Goal: Information Seeking & Learning: Learn about a topic

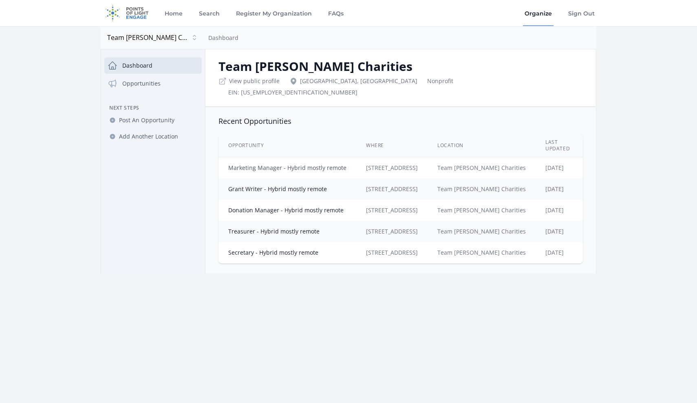
click at [271, 164] on link "Marketing Manager - Hybrid mostly remote" at bounding box center [287, 168] width 118 height 8
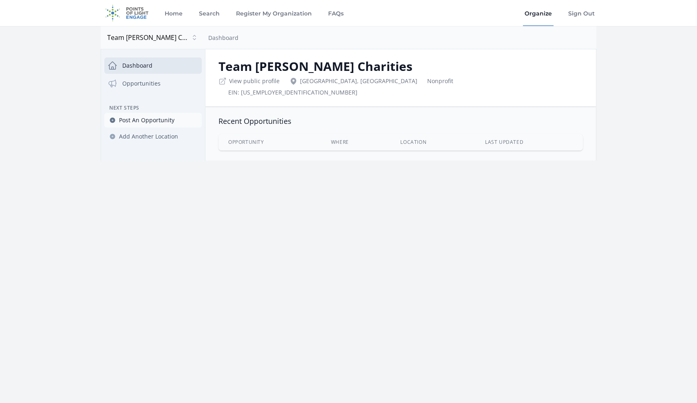
click at [148, 119] on span "Post An Opportunity" at bounding box center [146, 120] width 55 height 8
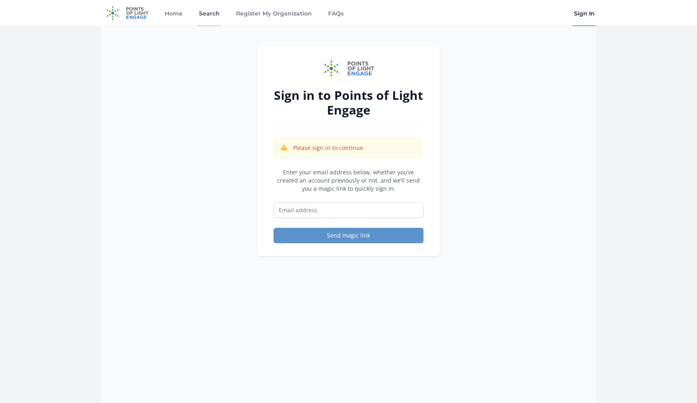
click at [206, 15] on link "Search" at bounding box center [209, 13] width 24 height 26
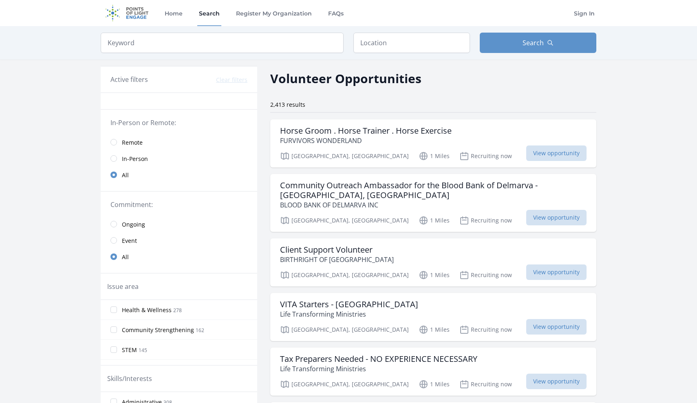
click at [115, 143] on input "radio" at bounding box center [114, 142] width 7 height 7
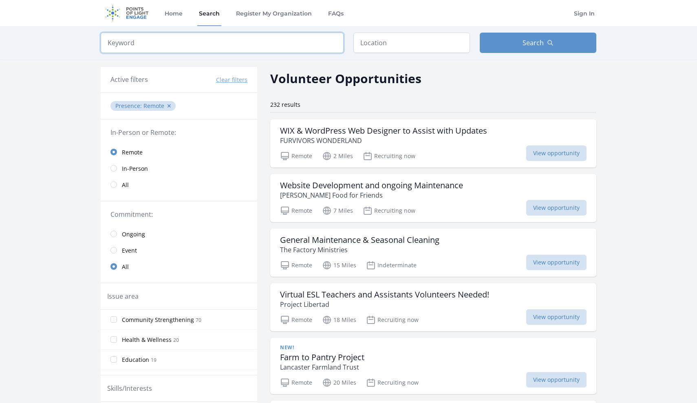
click at [250, 50] on input "search" at bounding box center [222, 43] width 243 height 20
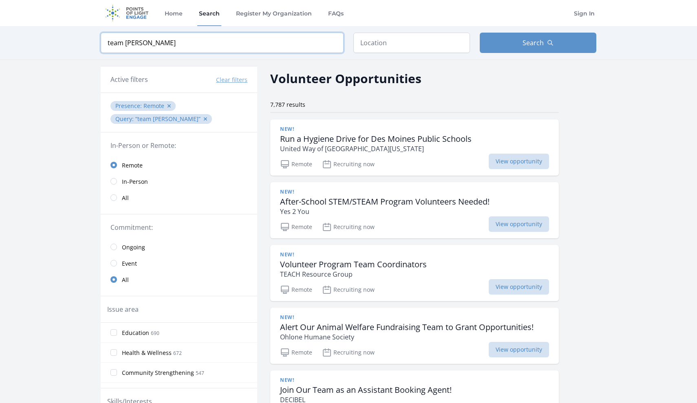
type input "team jennifer cahill"
click at [165, 106] on span "Remote ✕" at bounding box center [159, 106] width 31 height 8
click at [169, 105] on button "✕" at bounding box center [169, 106] width 5 height 8
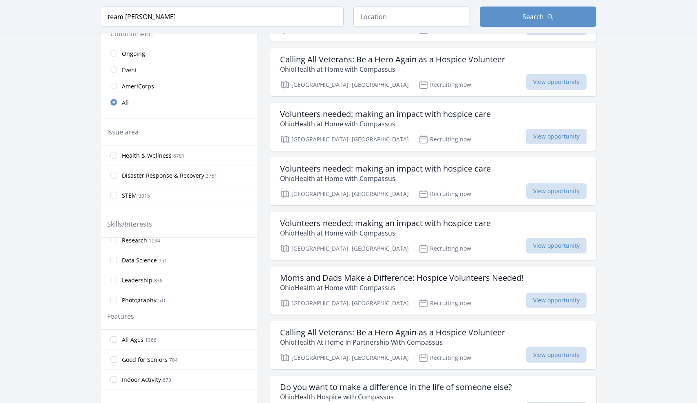
scroll to position [193, 0]
click at [113, 274] on input "Leadership 838" at bounding box center [114, 274] width 7 height 7
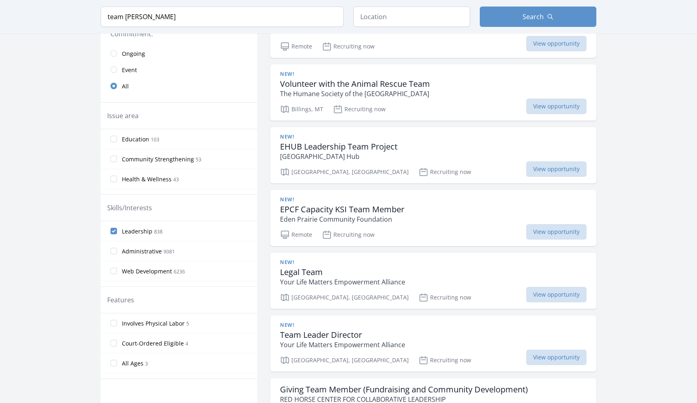
click at [116, 231] on input "Leadership 838" at bounding box center [114, 231] width 7 height 7
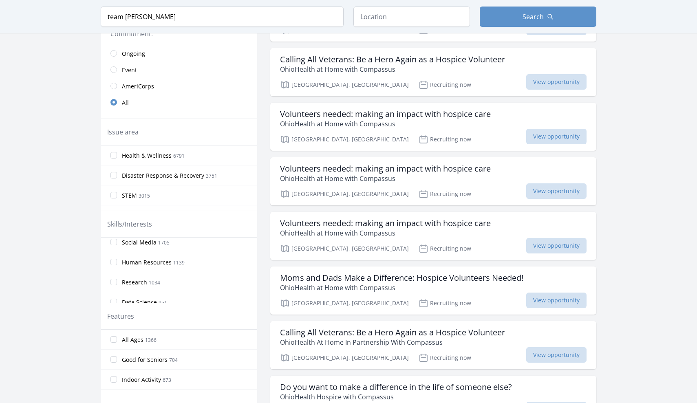
scroll to position [147, 0]
click at [114, 261] on input "Human Resources 1139" at bounding box center [114, 260] width 7 height 7
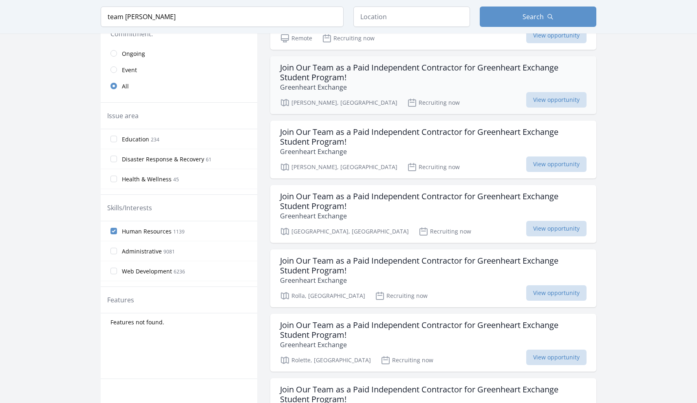
click at [387, 68] on h3 "Join Our Team as a Paid Independent Contractor for Greenheart Exchange Student …" at bounding box center [433, 73] width 307 height 20
click at [439, 325] on h3 "Join Our Team as a Paid Independent Contractor for Greenheart Exchange Student …" at bounding box center [433, 331] width 307 height 20
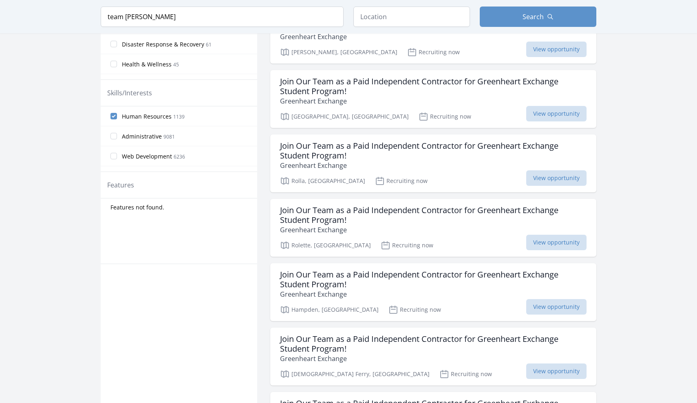
scroll to position [296, 0]
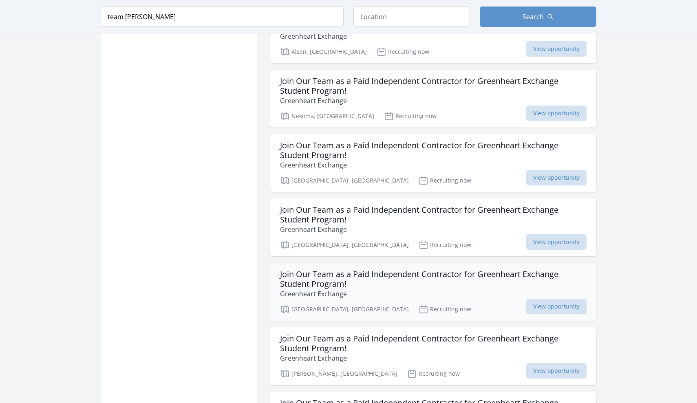
scroll to position [1067, 0]
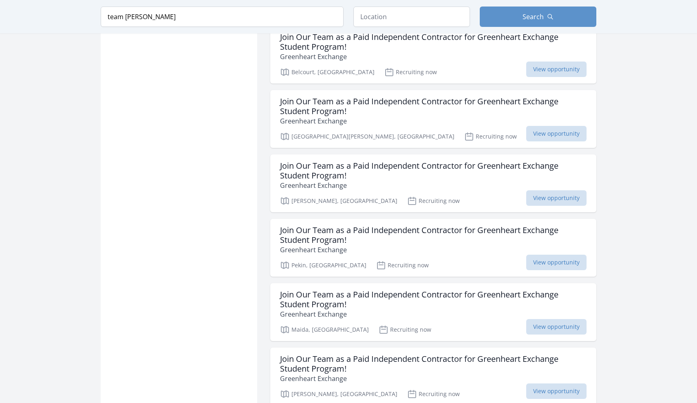
scroll to position [3305, 0]
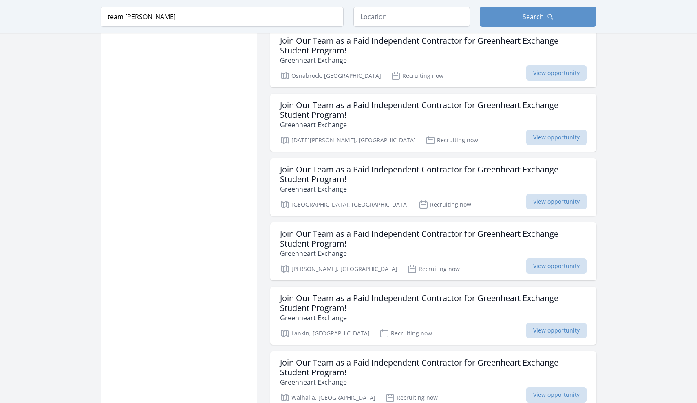
scroll to position [5039, 0]
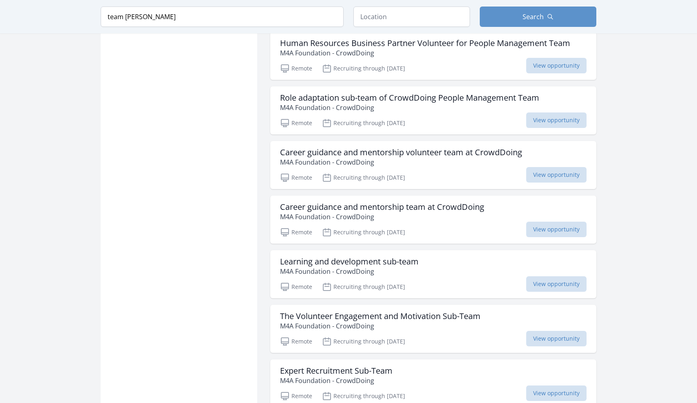
scroll to position [6170, 0]
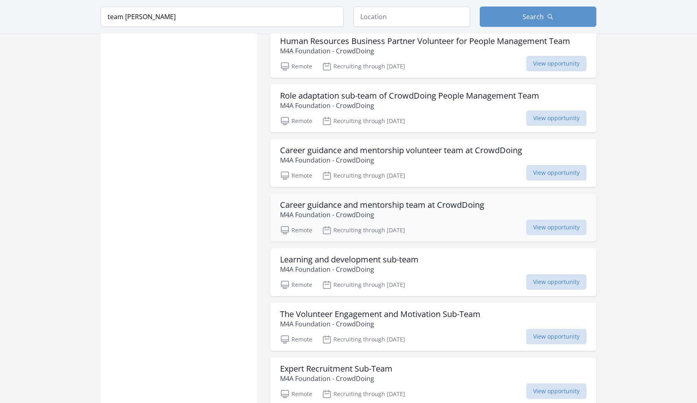
click at [341, 210] on h3 "Career guidance and mentorship team at CrowdDoing" at bounding box center [382, 205] width 204 height 10
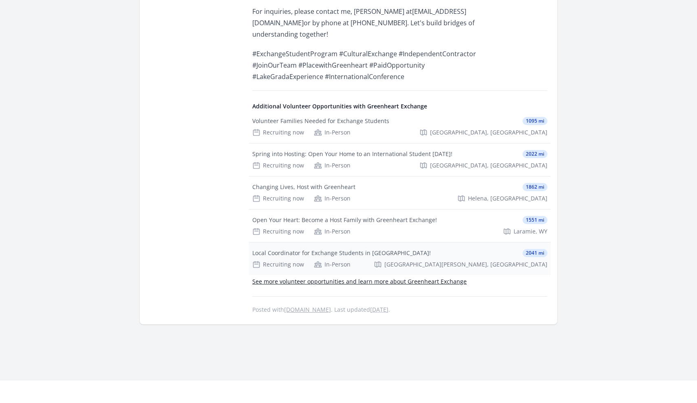
scroll to position [886, 0]
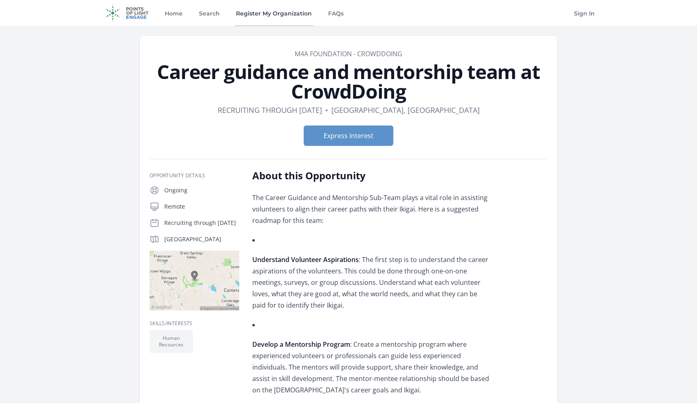
click at [285, 12] on link "Register My Organization" at bounding box center [273, 13] width 79 height 26
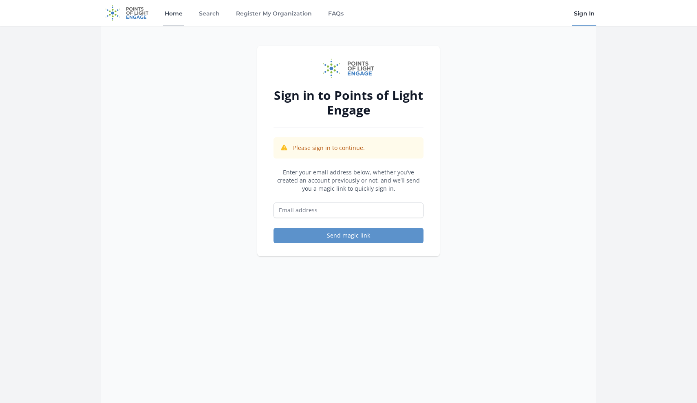
click at [177, 15] on link "Home" at bounding box center [173, 13] width 21 height 26
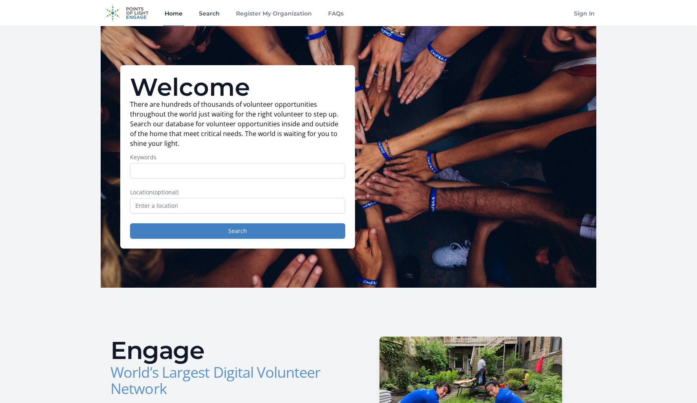
click at [205, 16] on link "Search" at bounding box center [209, 13] width 24 height 26
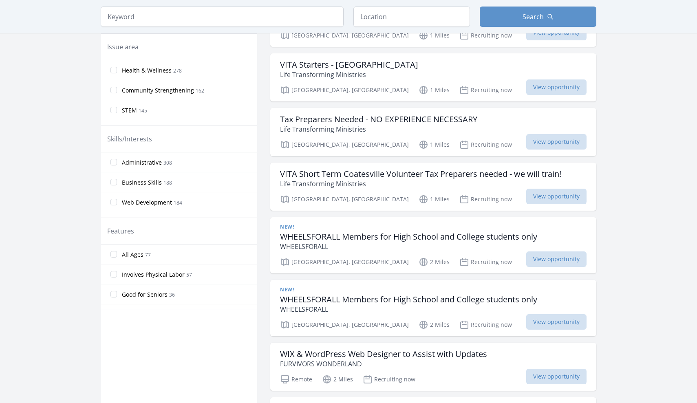
click at [114, 273] on input "Involves Physical Labor 57" at bounding box center [114, 274] width 7 height 7
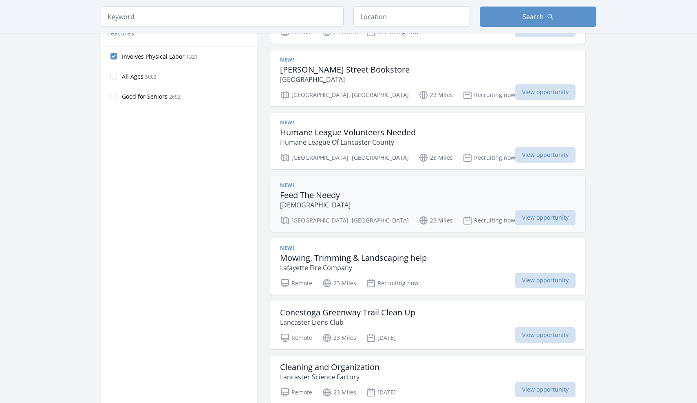
scroll to position [441, 0]
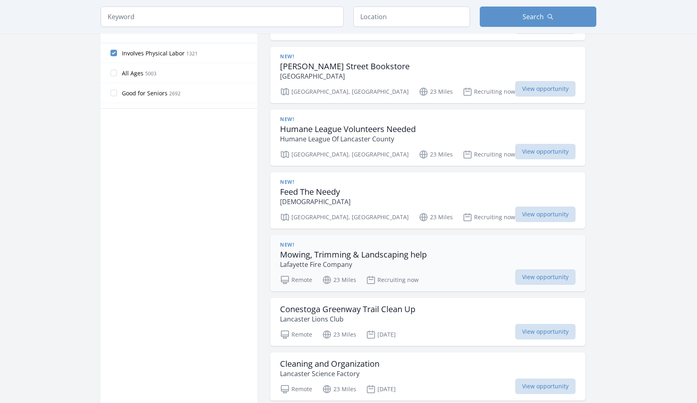
click at [358, 257] on h3 "Mowing, Trimming & Landscaping help" at bounding box center [353, 255] width 147 height 10
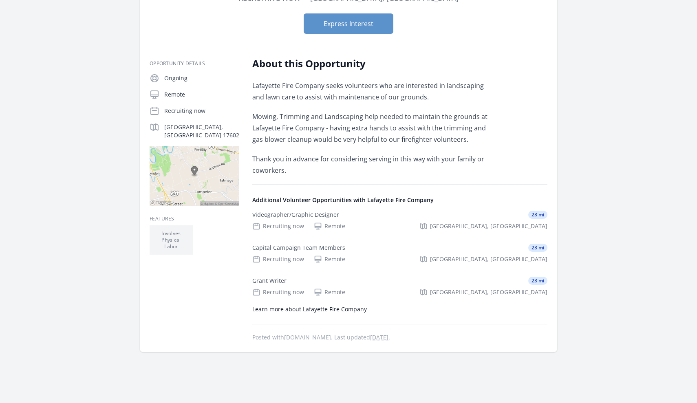
scroll to position [93, 0]
click at [548, 87] on article "Organization Lafayette Fire Company Mowing, Trimming & Landscaping help Duratio…" at bounding box center [349, 146] width 418 height 409
click at [172, 93] on p "Remote" at bounding box center [201, 94] width 75 height 8
click at [156, 95] on icon at bounding box center [154, 93] width 7 height 7
click at [170, 79] on p "Ongoing" at bounding box center [201, 77] width 75 height 8
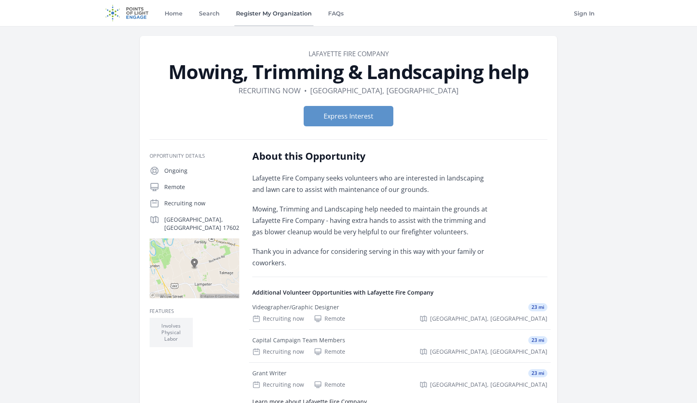
scroll to position [0, 0]
click at [210, 15] on link "Search" at bounding box center [209, 13] width 24 height 26
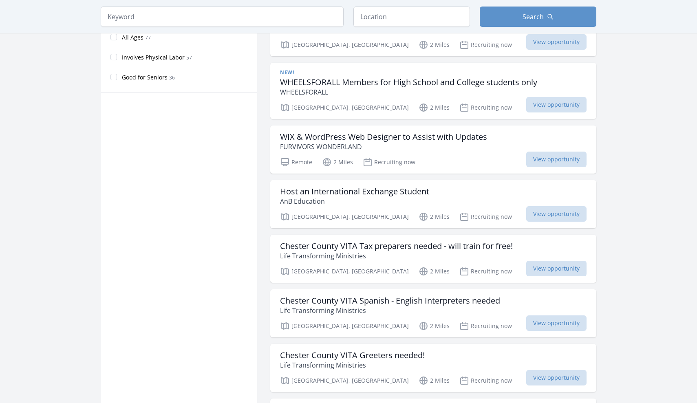
scroll to position [457, 0]
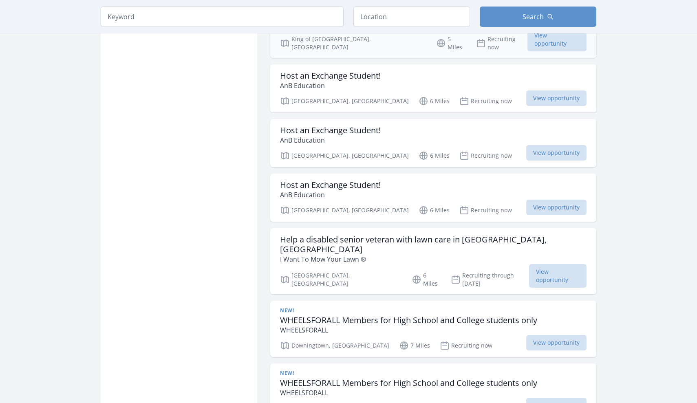
scroll to position [1411, 0]
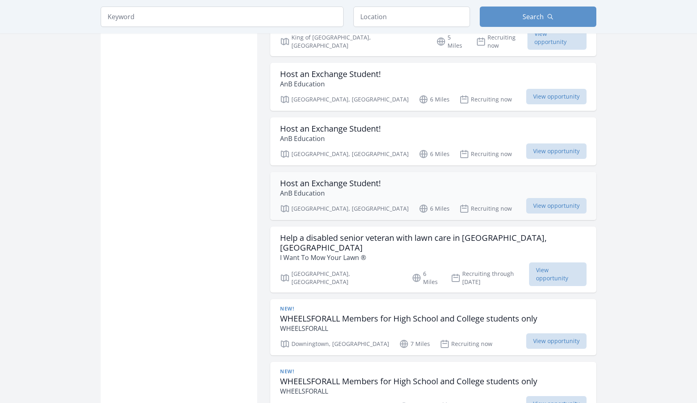
click at [339, 188] on p "AnB Education" at bounding box center [330, 193] width 101 height 10
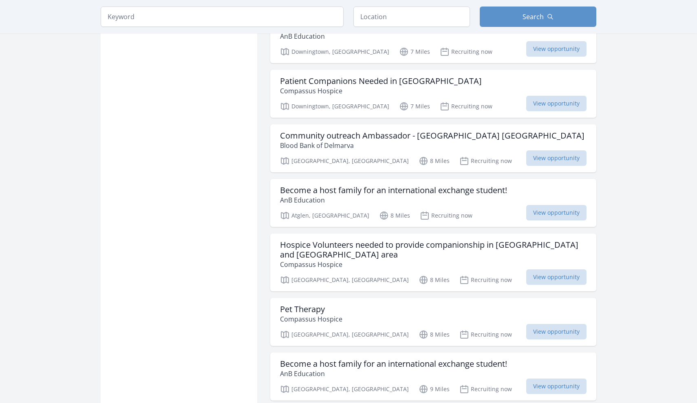
scroll to position [2423, 0]
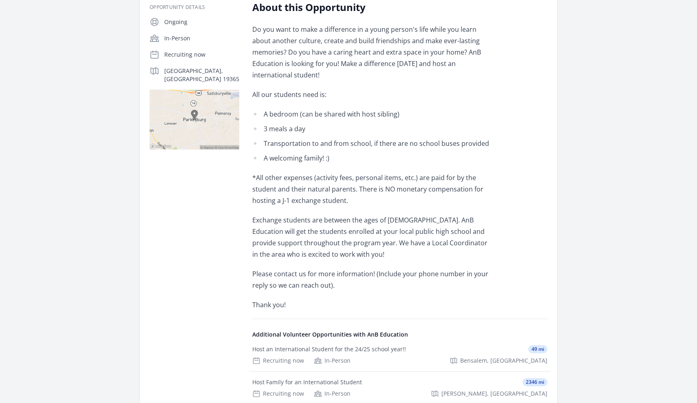
scroll to position [149, 0]
